Goal: Navigation & Orientation: Find specific page/section

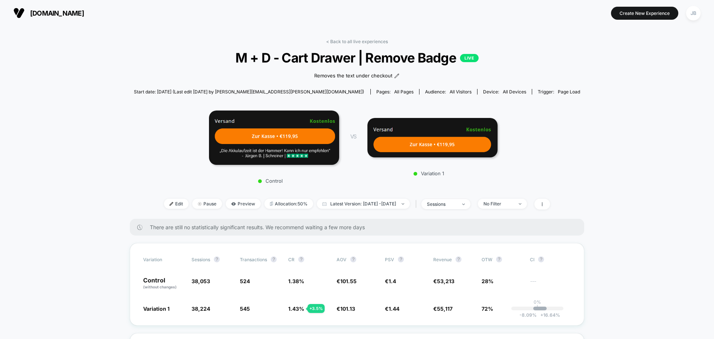
click at [54, 13] on span "[DOMAIN_NAME]" at bounding box center [57, 13] width 54 height 8
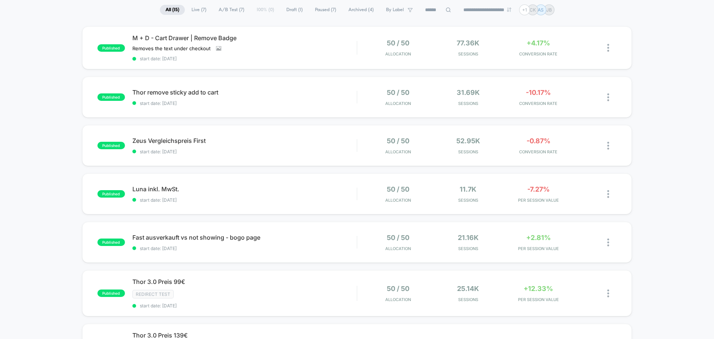
scroll to position [74, 0]
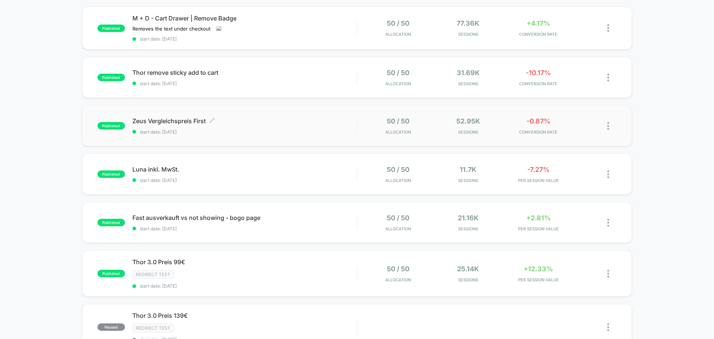
click at [319, 128] on div "Zeus Vergleichspreis First Click to edit experience details Click to edit exper…" at bounding box center [244, 125] width 224 height 17
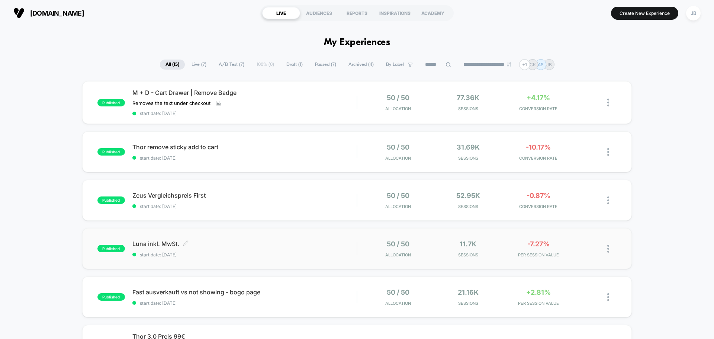
scroll to position [37, 0]
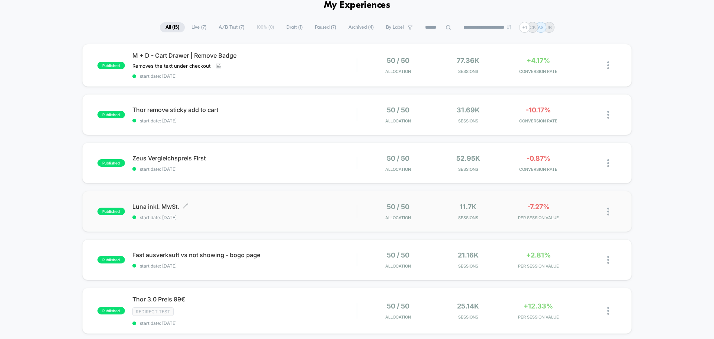
click at [268, 203] on span "[PERSON_NAME] inkl. MwSt. Click to edit experience details" at bounding box center [244, 206] width 224 height 7
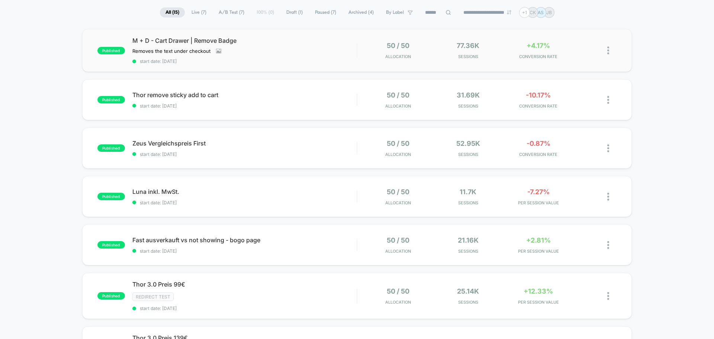
scroll to position [74, 0]
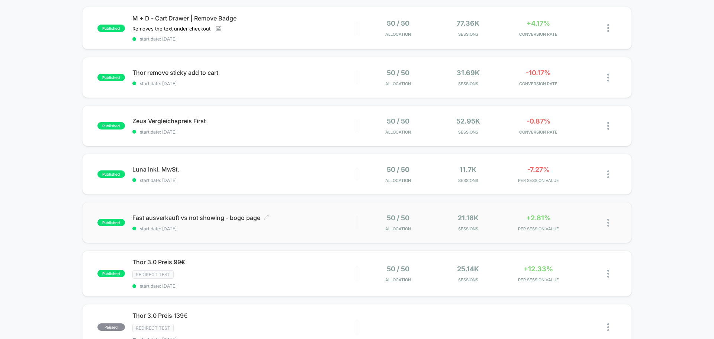
click at [287, 217] on span "Fast ausverkauft vs not showing - bogo page Click to edit experience details" at bounding box center [244, 217] width 224 height 7
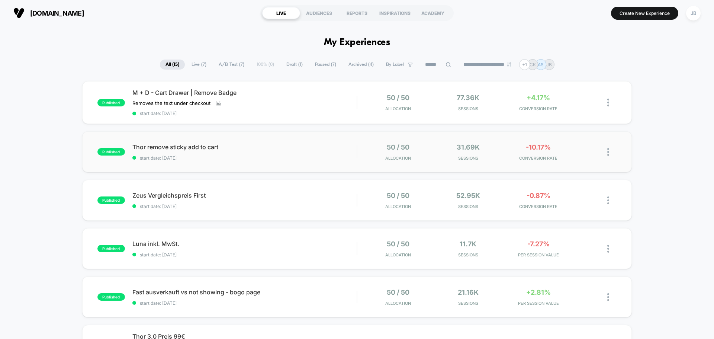
click at [265, 140] on div "published [PERSON_NAME] remove sticky add to cart start date: [DATE] 50 / 50 Al…" at bounding box center [356, 151] width 549 height 41
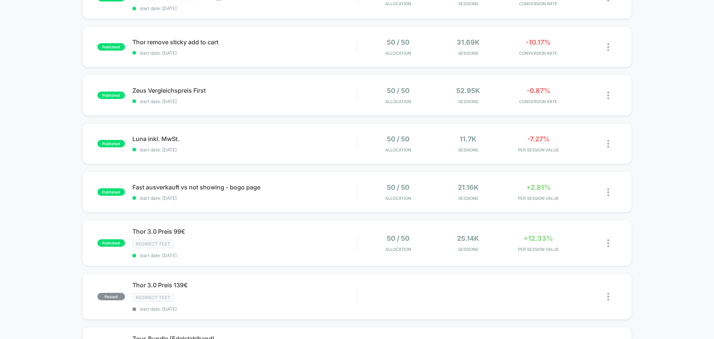
scroll to position [37, 0]
